Goal: Browse casually

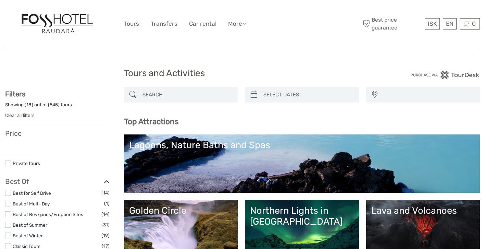
select select
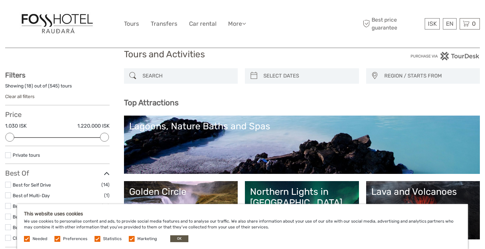
scroll to position [7, 0]
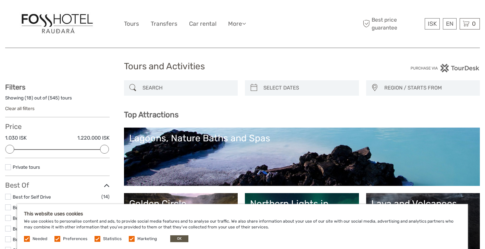
click at [70, 25] on img at bounding box center [57, 24] width 75 height 24
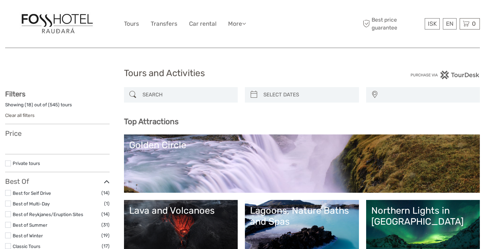
select select
